Goal: Task Accomplishment & Management: Use online tool/utility

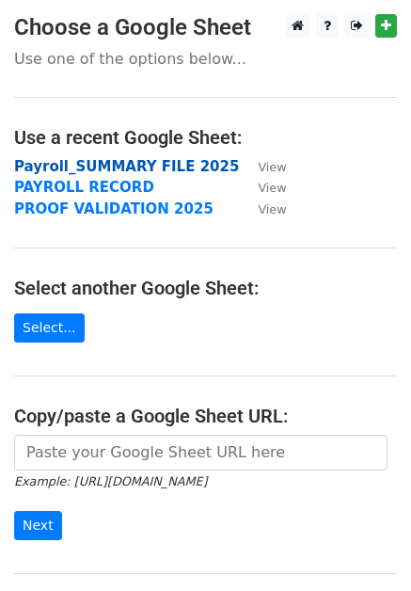
drag, startPoint x: 155, startPoint y: 164, endPoint x: 185, endPoint y: 166, distance: 30.2
click at [155, 164] on strong "Payroll_SUMMARY FILE 2025" at bounding box center [126, 166] width 225 height 17
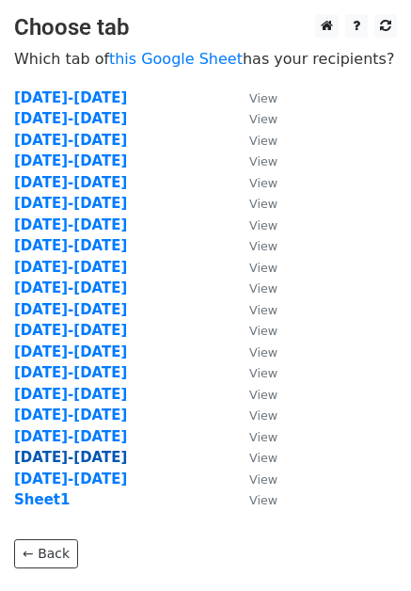
click at [71, 461] on strong "[DATE]-[DATE]" at bounding box center [70, 457] width 113 height 17
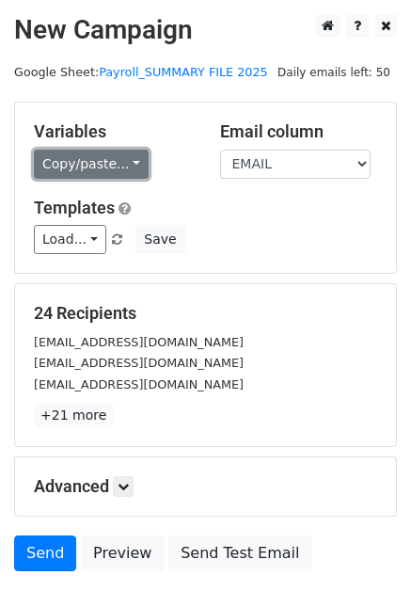
click at [110, 166] on link "Copy/paste..." at bounding box center [91, 164] width 115 height 29
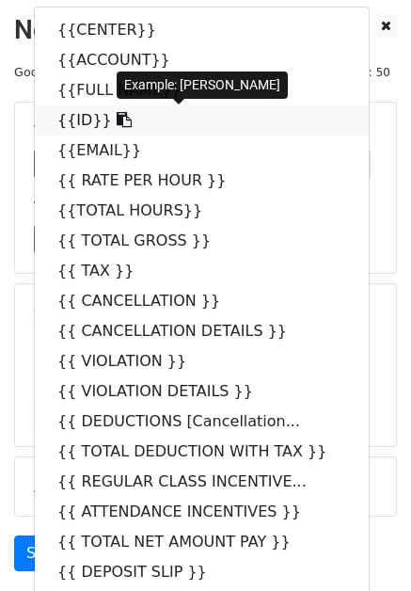
click at [72, 122] on link "{{ID}}" at bounding box center [202, 120] width 334 height 30
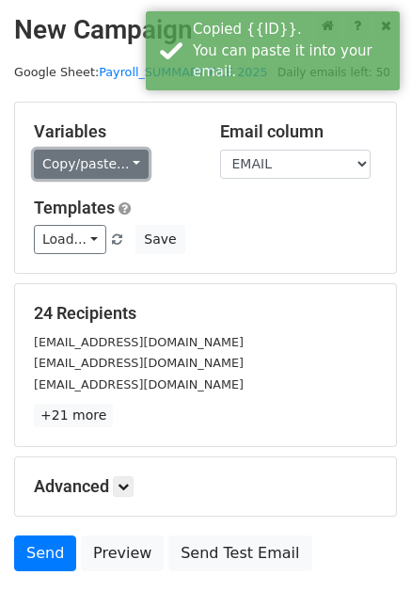
click at [89, 164] on link "Copy/paste..." at bounding box center [91, 164] width 115 height 29
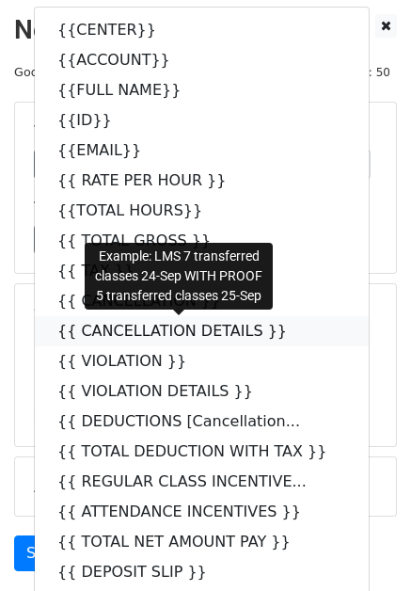
drag, startPoint x: 154, startPoint y: 330, endPoint x: 15, endPoint y: 320, distance: 139.6
click at [154, 330] on link "{{ CANCELLATION DETAILS }}" at bounding box center [202, 331] width 334 height 30
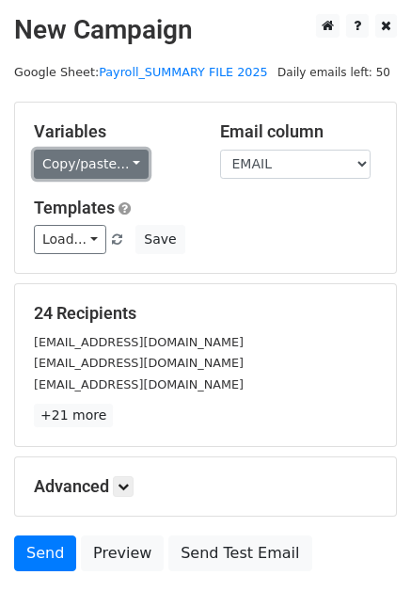
click at [98, 156] on link "Copy/paste..." at bounding box center [91, 164] width 115 height 29
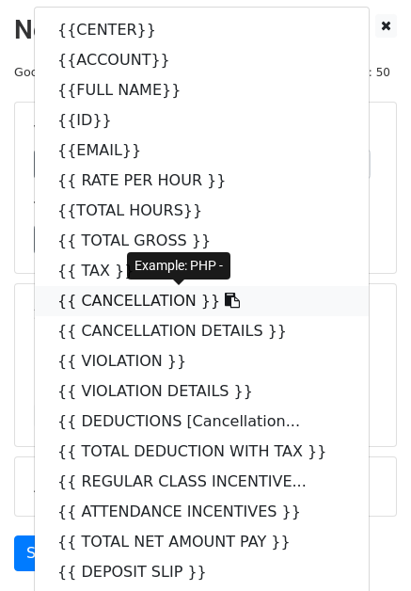
drag, startPoint x: 135, startPoint y: 300, endPoint x: 11, endPoint y: 304, distance: 123.3
click at [134, 301] on link "{{ CANCELLATION }}" at bounding box center [202, 301] width 334 height 30
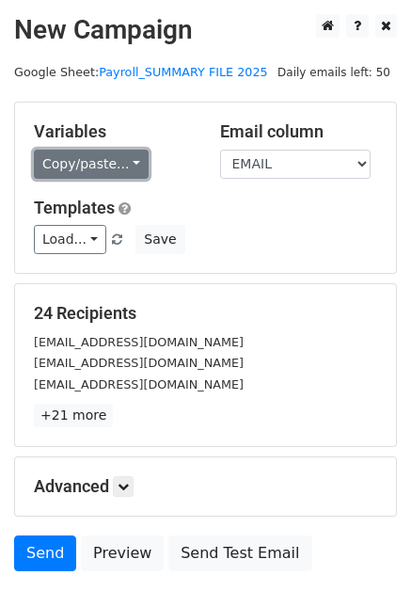
click at [111, 170] on link "Copy/paste..." at bounding box center [91, 164] width 115 height 29
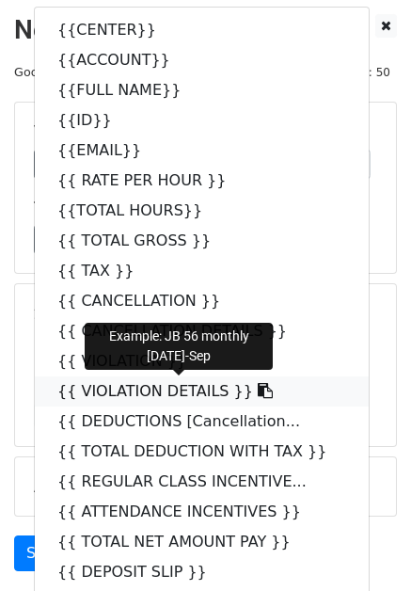
click at [176, 391] on link "{{ VIOLATION DETAILS }}" at bounding box center [202, 391] width 334 height 30
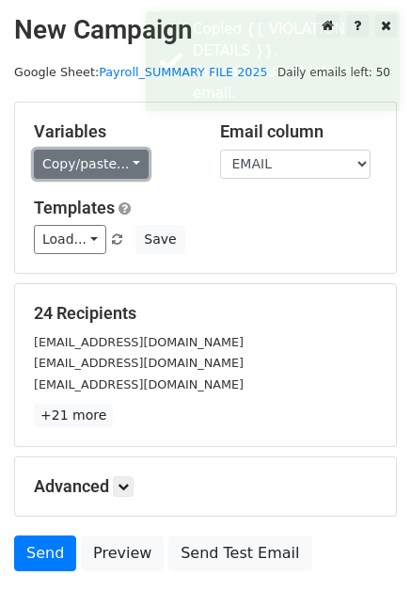
click at [97, 162] on link "Copy/paste..." at bounding box center [91, 164] width 115 height 29
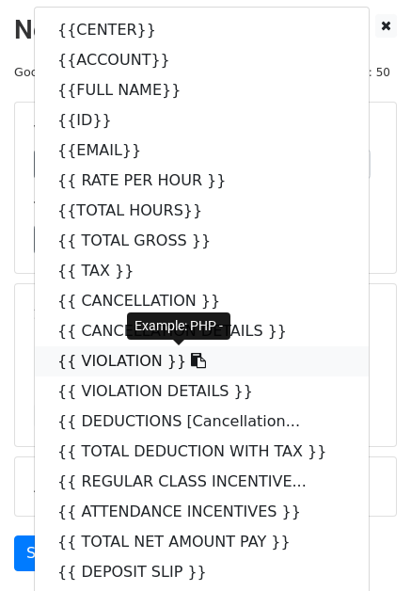
click at [131, 362] on link "{{ VIOLATION }}" at bounding box center [202, 361] width 334 height 30
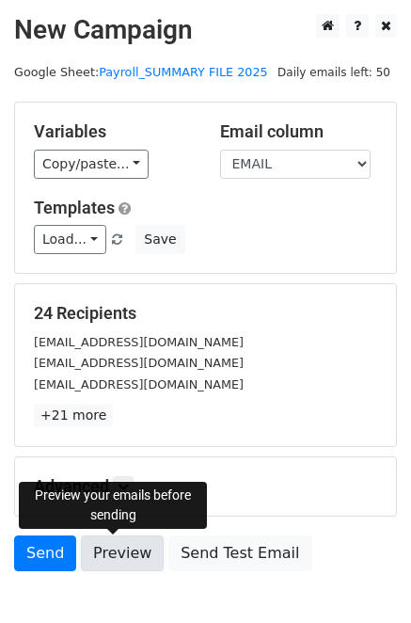
click at [128, 558] on link "Preview" at bounding box center [122, 553] width 83 height 36
